Goal: Navigation & Orientation: Find specific page/section

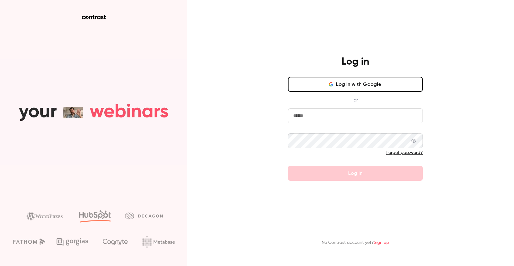
click at [351, 88] on button "Log in with Google" at bounding box center [355, 84] width 135 height 15
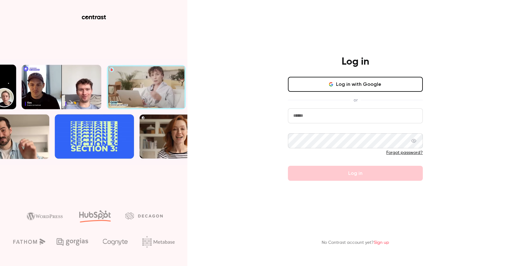
click at [332, 118] on input "email" at bounding box center [355, 115] width 135 height 15
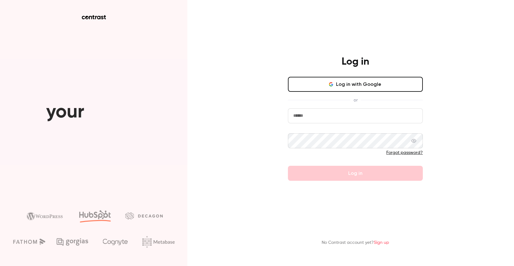
click at [0, 266] on com-1password-button at bounding box center [0, 266] width 0 height 0
type input "**********"
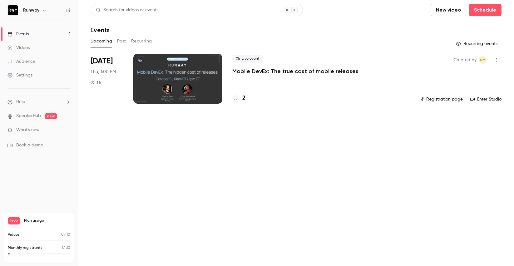
click at [67, 41] on link "Videos" at bounding box center [39, 48] width 78 height 14
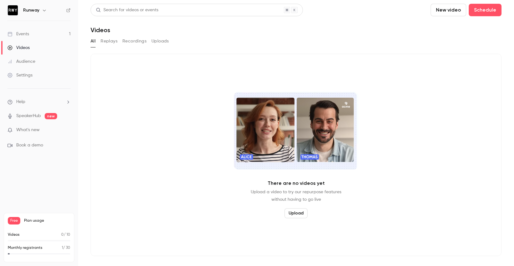
click at [141, 44] on button "Recordings" at bounding box center [134, 41] width 24 height 10
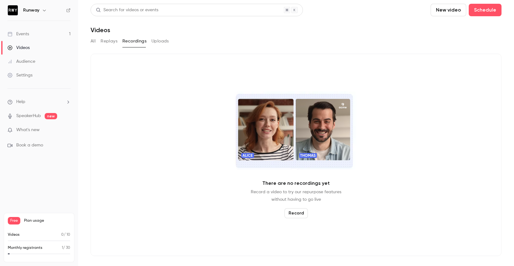
click at [114, 40] on button "Replays" at bounding box center [109, 41] width 17 height 10
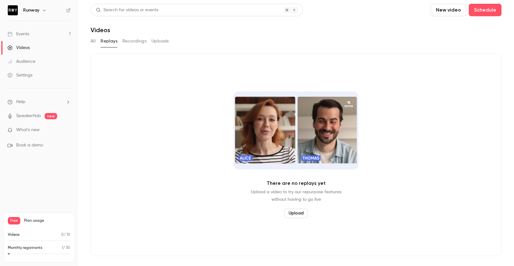
click at [97, 40] on div "All Replays Recordings Uploads" at bounding box center [296, 41] width 411 height 10
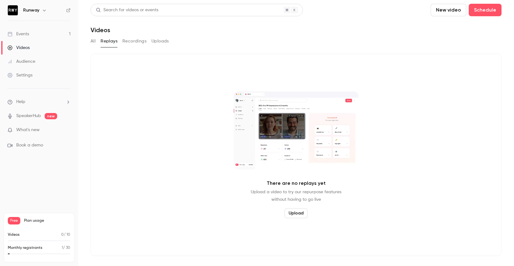
click at [150, 41] on div "All Replays Recordings Uploads" at bounding box center [296, 41] width 411 height 10
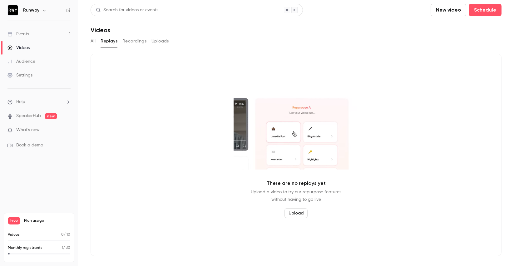
click at [154, 42] on button "Uploads" at bounding box center [159, 41] width 17 height 10
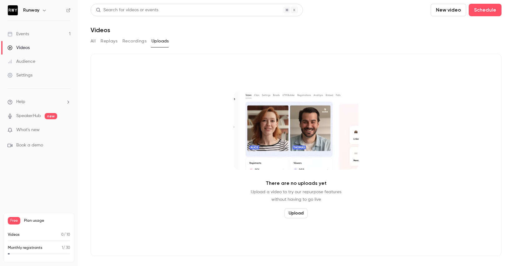
click at [95, 44] on button "All" at bounding box center [93, 41] width 5 height 10
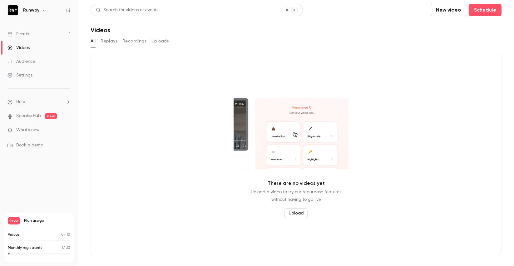
click at [22, 33] on div "Events" at bounding box center [18, 34] width 22 height 6
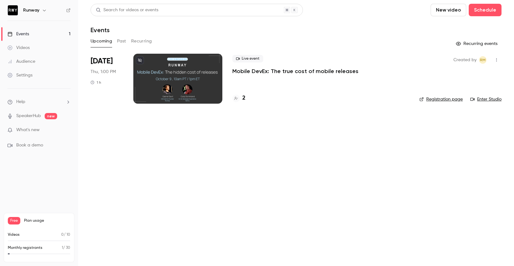
click at [123, 40] on button "Past" at bounding box center [121, 41] width 9 height 10
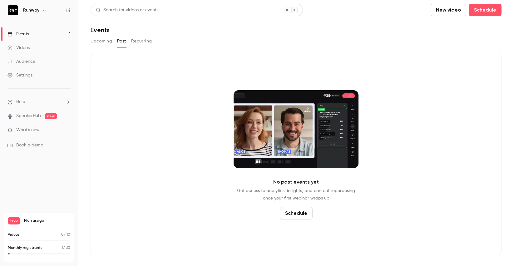
click at [107, 37] on button "Upcoming" at bounding box center [102, 41] width 22 height 10
